Goal: Task Accomplishment & Management: Manage account settings

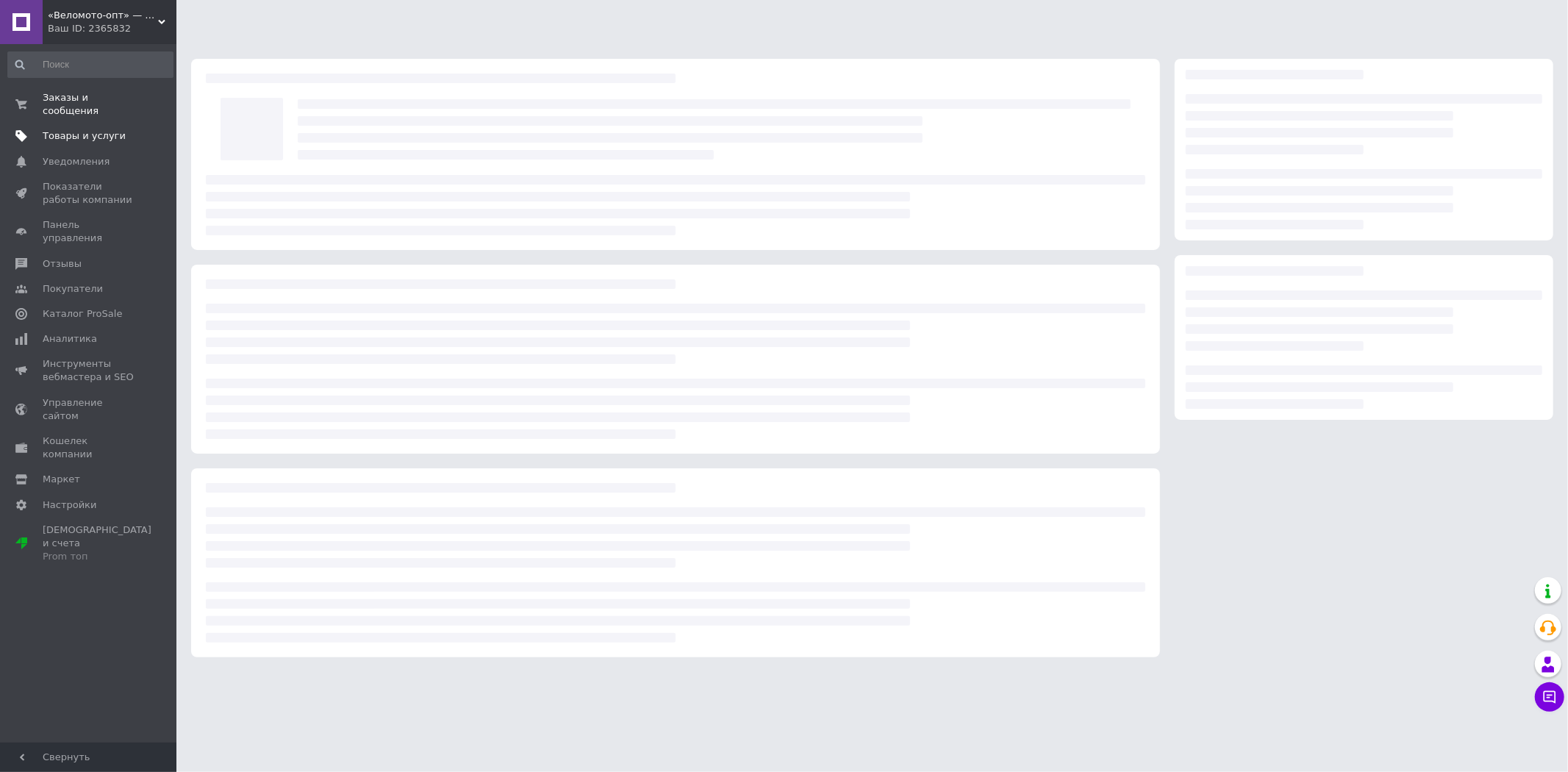
click at [126, 129] on span "Товары и услуги" at bounding box center [89, 136] width 93 height 13
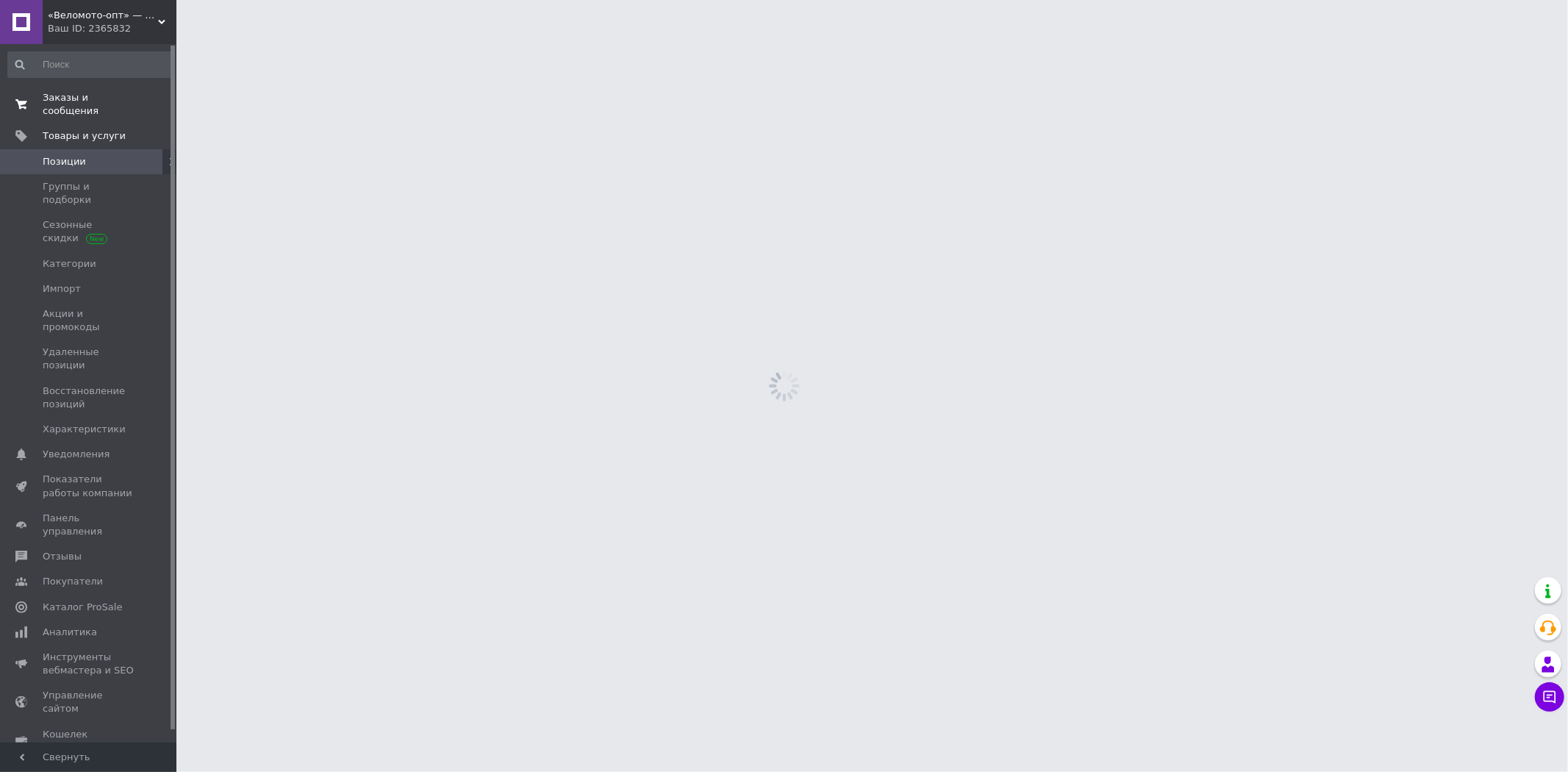
click at [106, 100] on span "Заказы и сообщения" at bounding box center [89, 105] width 93 height 26
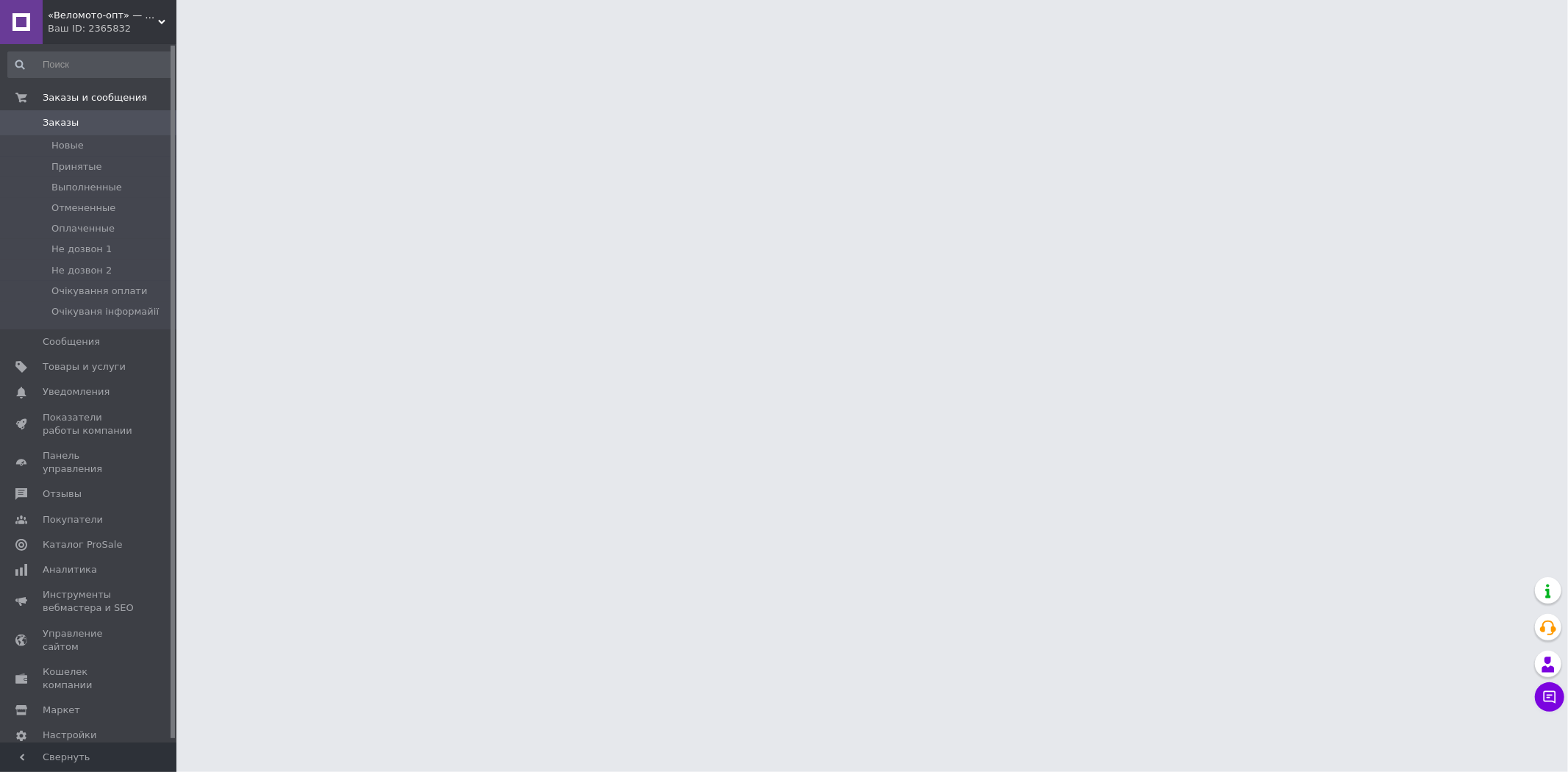
click at [69, 118] on span "Заказы" at bounding box center [60, 123] width 36 height 13
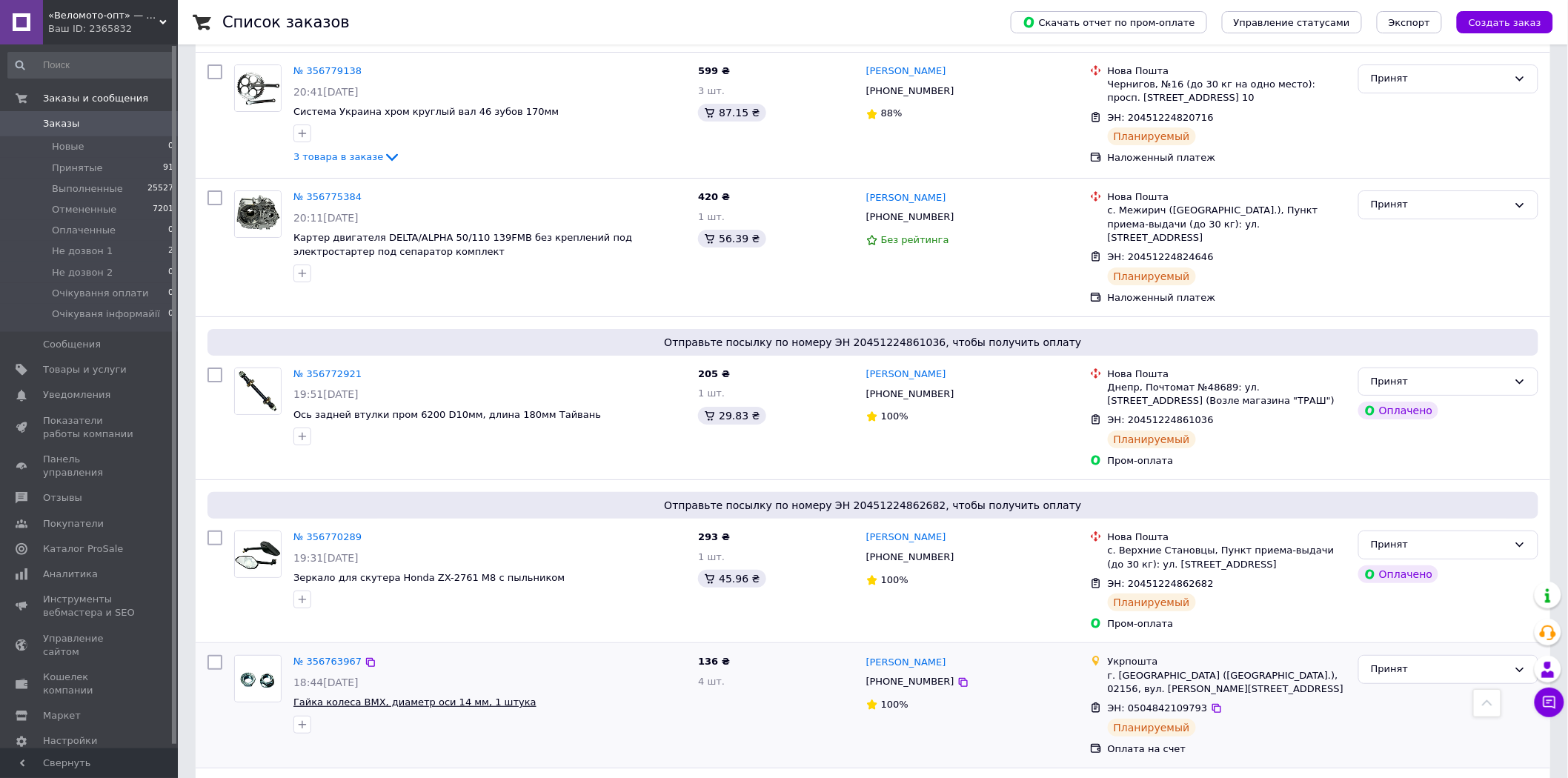
scroll to position [2367, 0]
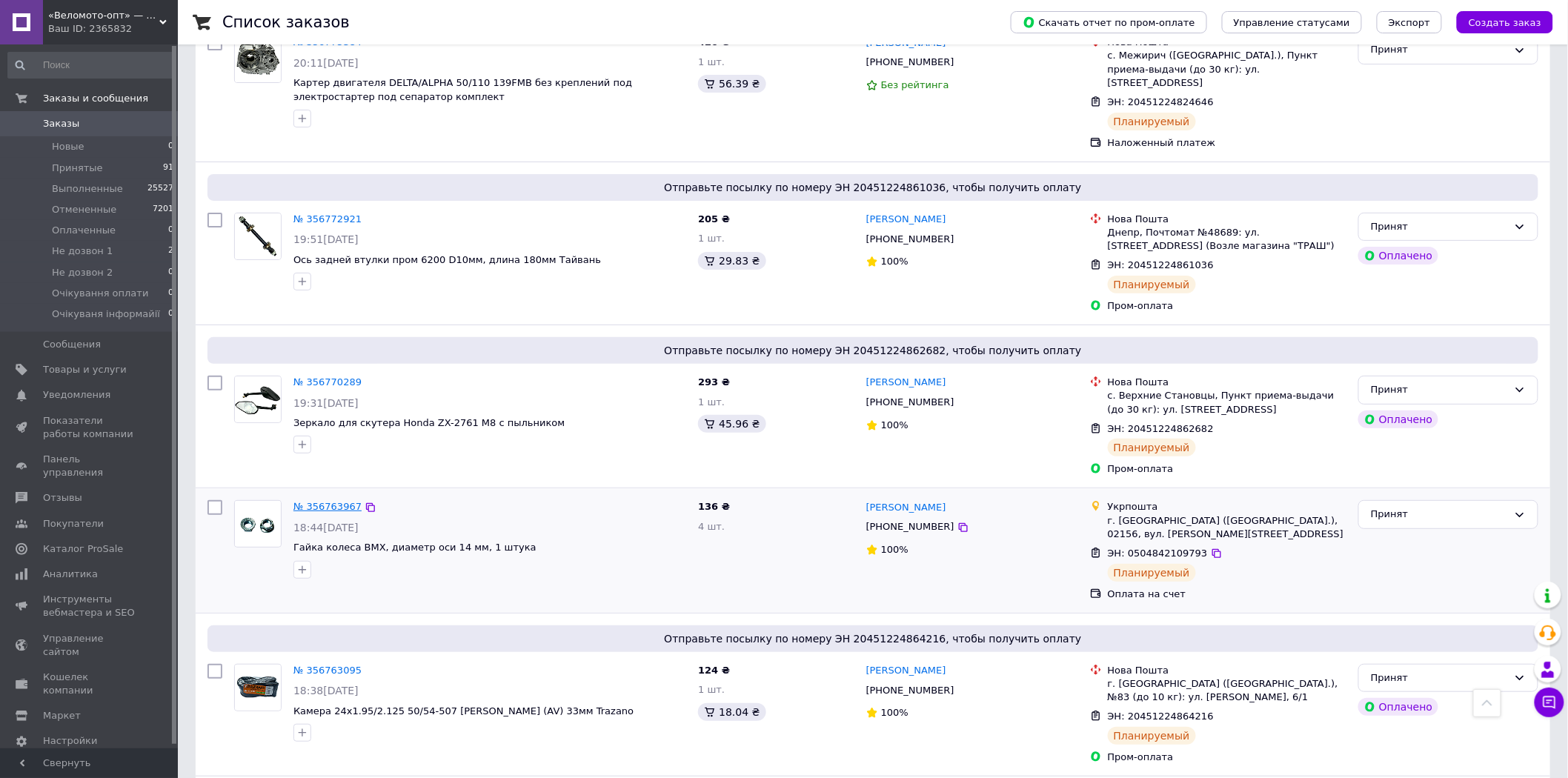
click at [320, 501] on link "№ 356763967" at bounding box center [327, 505] width 68 height 11
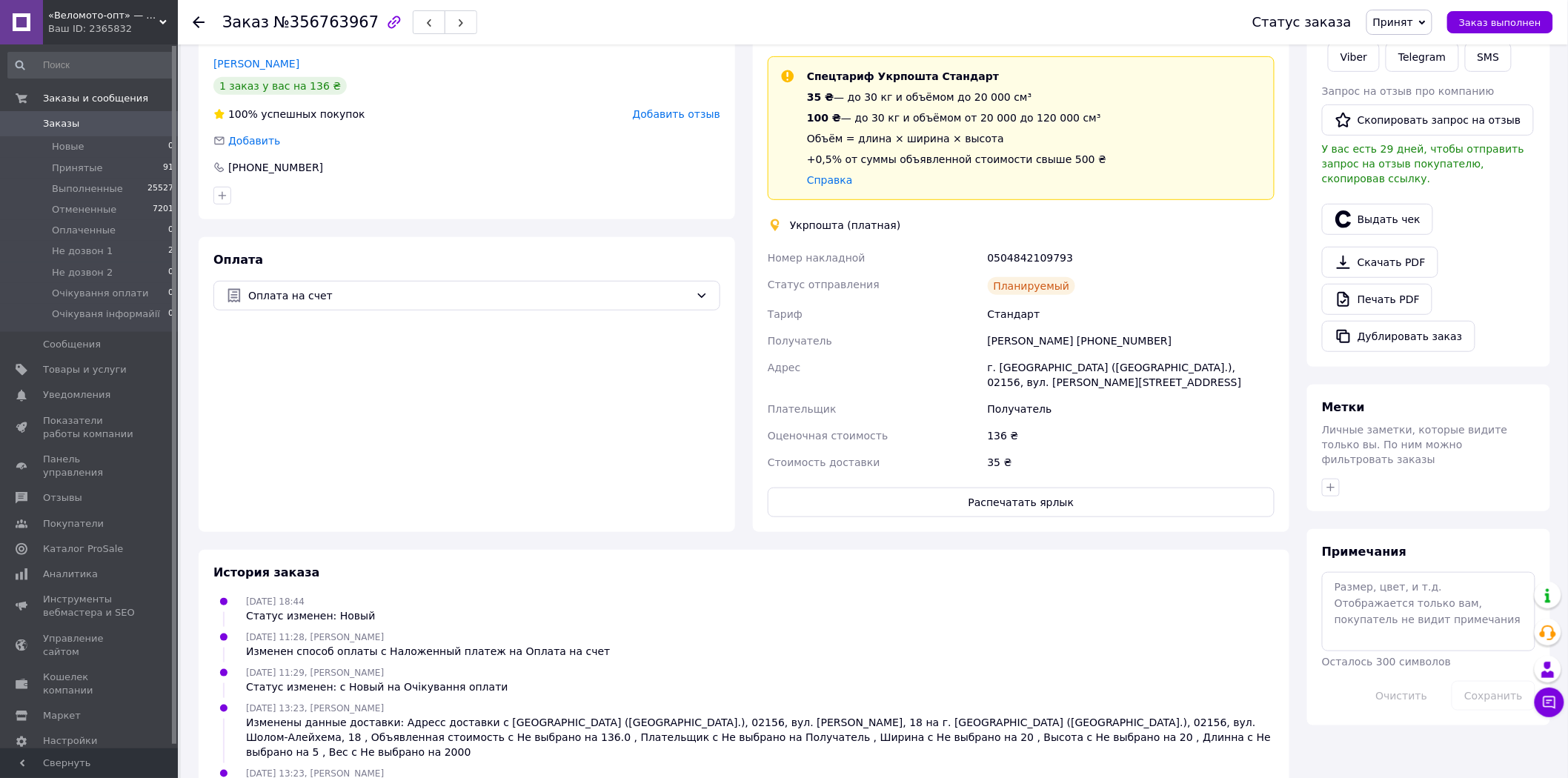
scroll to position [274, 0]
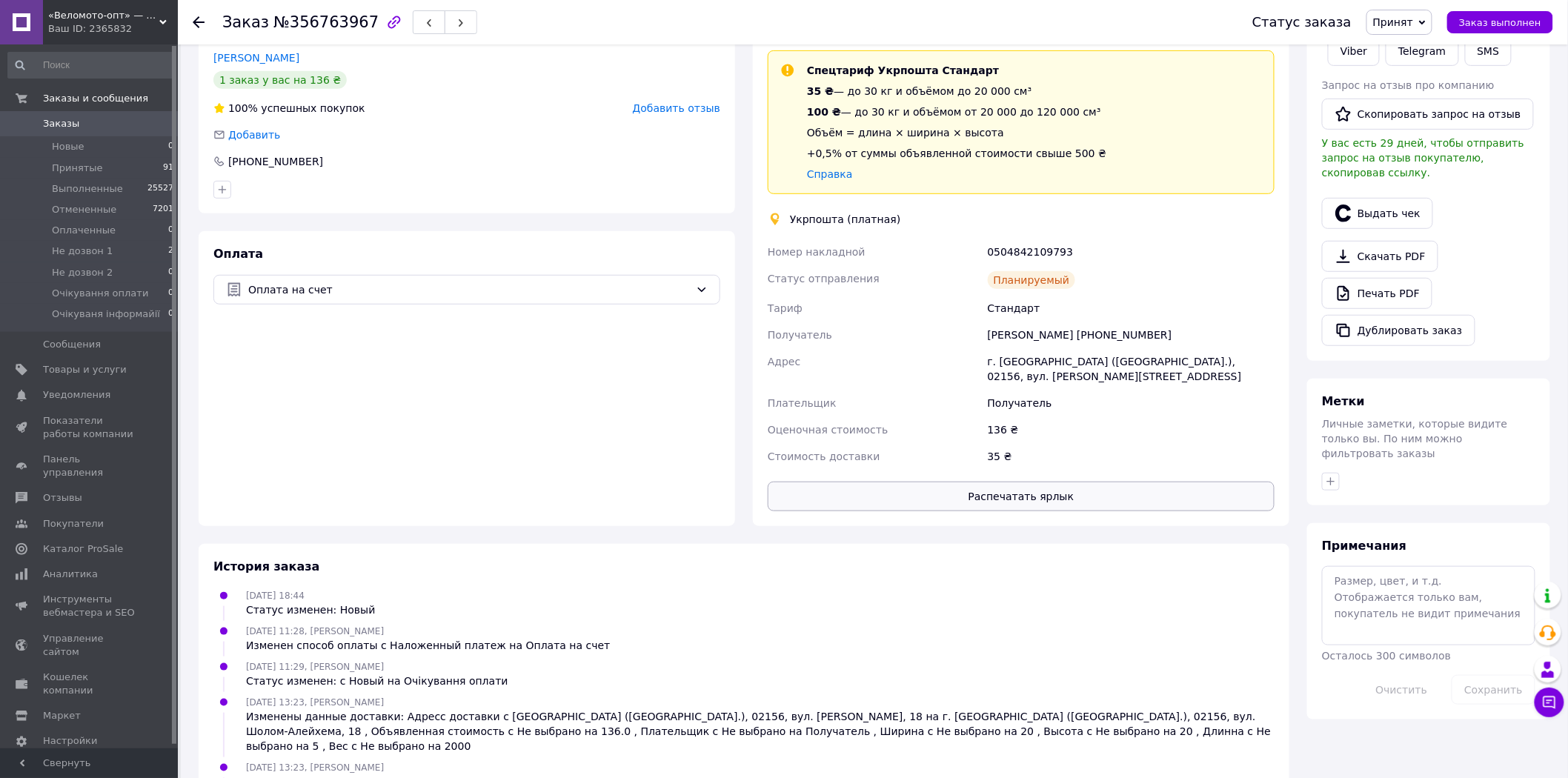
click at [1063, 491] on button "Распечатать ярлык" at bounding box center [1020, 496] width 506 height 30
click at [83, 115] on link "Заказы 0" at bounding box center [91, 123] width 182 height 26
